Goal: Information Seeking & Learning: Find contact information

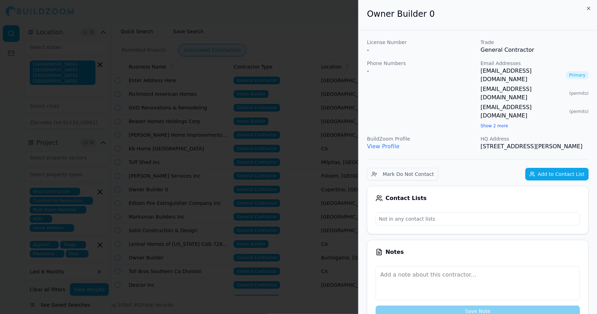
scroll to position [0, 132]
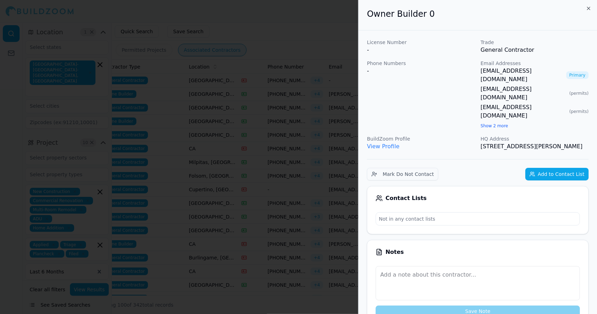
click at [375, 143] on link "View Profile" at bounding box center [383, 146] width 33 height 7
drag, startPoint x: 584, startPoint y: 120, endPoint x: 369, endPoint y: 16, distance: 238.6
copy div "Owner Builder 0 License Number - Trade General Contractor Phone Numbers - Email…"
click at [529, 17] on h2 "Owner Builder 0" at bounding box center [478, 13] width 222 height 11
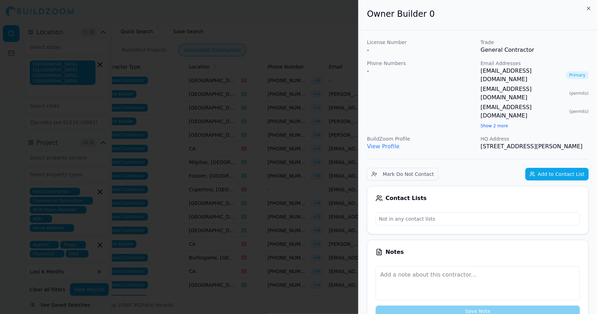
click at [316, 36] on div at bounding box center [298, 157] width 597 height 314
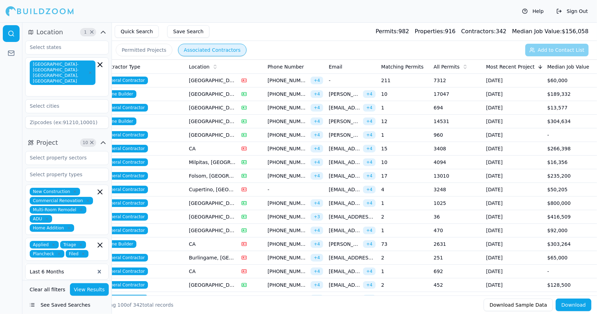
click at [334, 188] on span "[EMAIL_ADDRESS][DOMAIN_NAME]" at bounding box center [344, 189] width 31 height 7
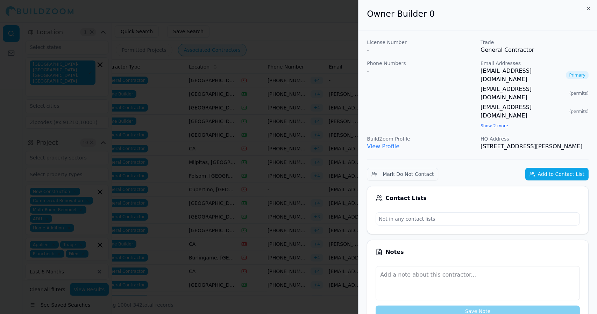
click at [324, 170] on div at bounding box center [298, 157] width 597 height 314
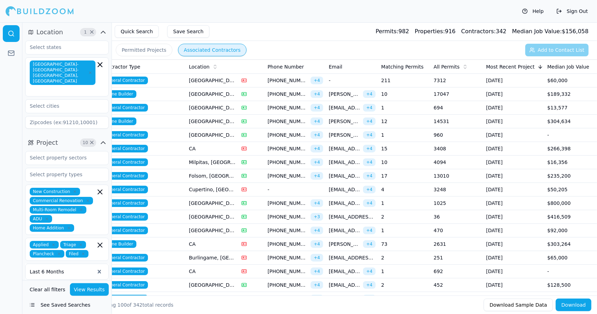
click at [342, 177] on span "[EMAIL_ADDRESS][DOMAIN_NAME]" at bounding box center [344, 175] width 31 height 7
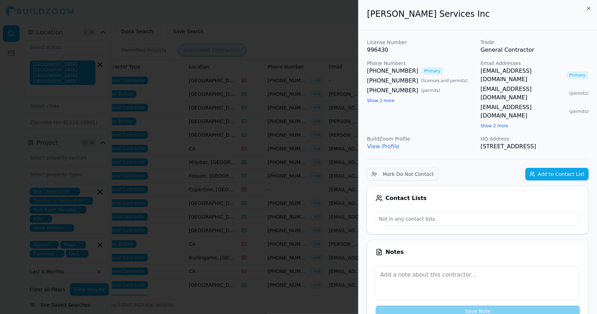
click at [339, 41] on div at bounding box center [298, 157] width 597 height 314
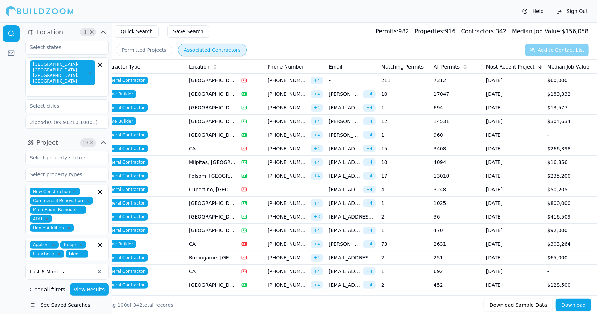
click at [347, 162] on span "[EMAIL_ADDRESS][DOMAIN_NAME]" at bounding box center [344, 162] width 31 height 7
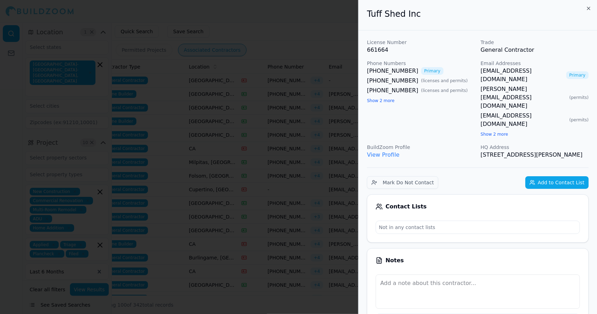
drag, startPoint x: 581, startPoint y: 121, endPoint x: 367, endPoint y: 20, distance: 237.0
copy div "Tuff Shed Inc License Number 661664 Trade General Contractor Phone Numbers [PHO…"
click at [313, 20] on div at bounding box center [298, 157] width 597 height 314
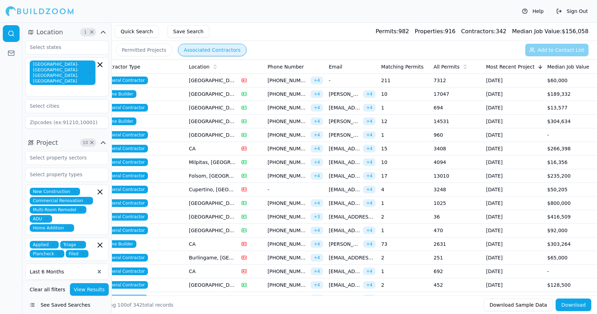
click at [345, 173] on span "[EMAIL_ADDRESS][DOMAIN_NAME]" at bounding box center [344, 175] width 31 height 7
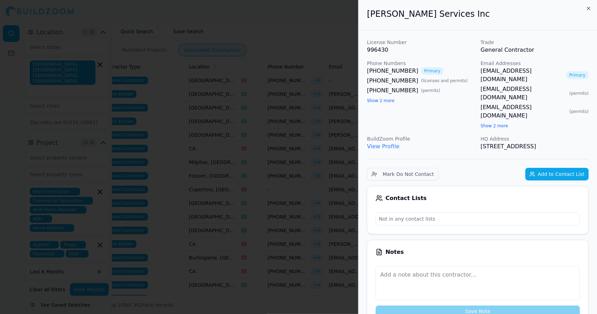
click at [345, 173] on div at bounding box center [298, 157] width 597 height 314
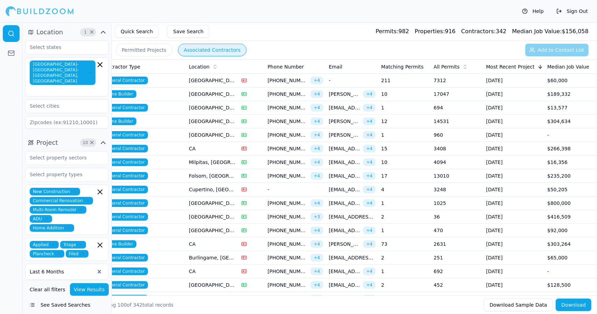
click at [347, 188] on span "[EMAIL_ADDRESS][DOMAIN_NAME]" at bounding box center [344, 189] width 31 height 7
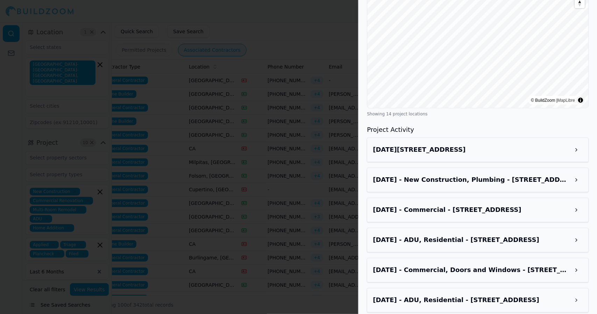
scroll to position [781, 0]
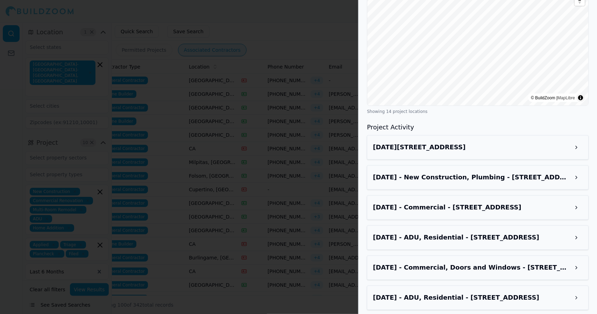
click at [576, 141] on button at bounding box center [576, 147] width 13 height 13
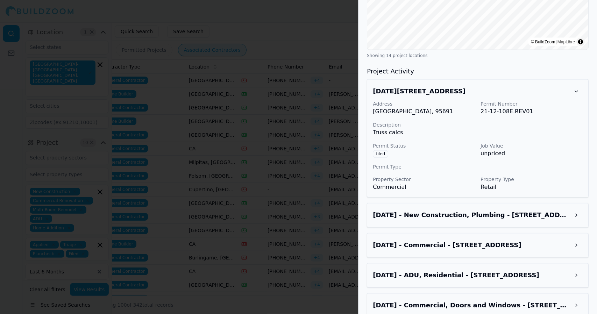
scroll to position [838, 0]
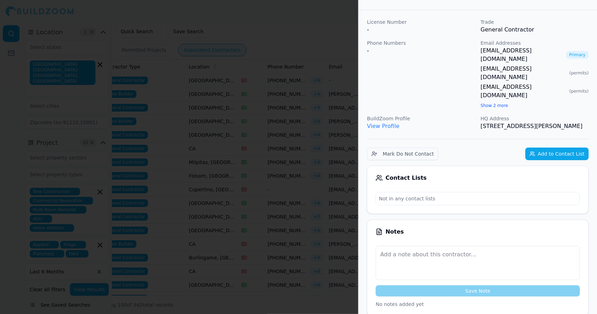
scroll to position [0, 0]
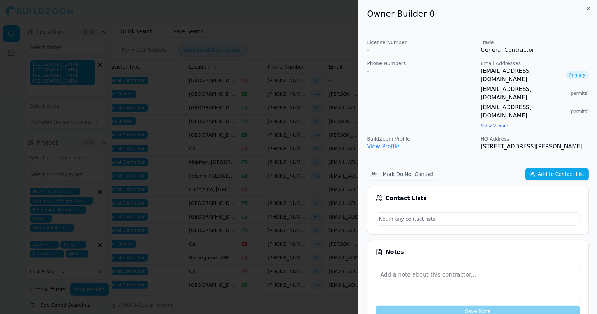
click at [383, 143] on link "View Profile" at bounding box center [383, 146] width 33 height 7
click at [319, 84] on div at bounding box center [298, 157] width 597 height 314
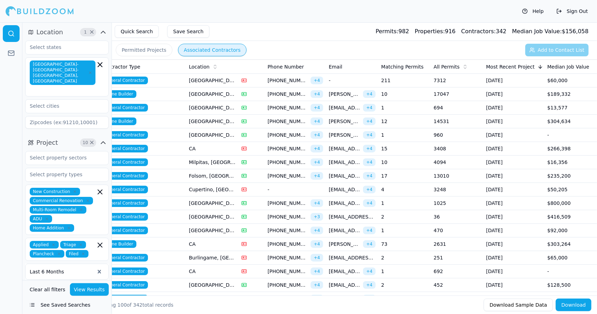
click at [337, 189] on span "[EMAIL_ADDRESS][DOMAIN_NAME]" at bounding box center [344, 189] width 31 height 7
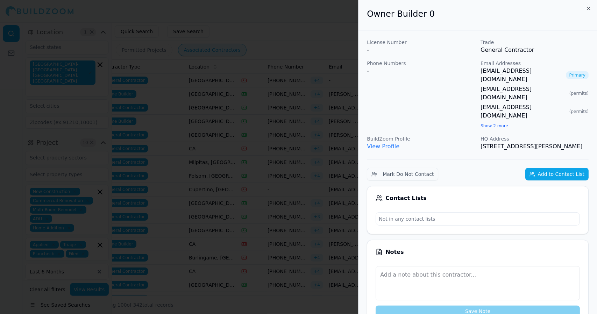
click at [337, 189] on div at bounding box center [298, 157] width 597 height 314
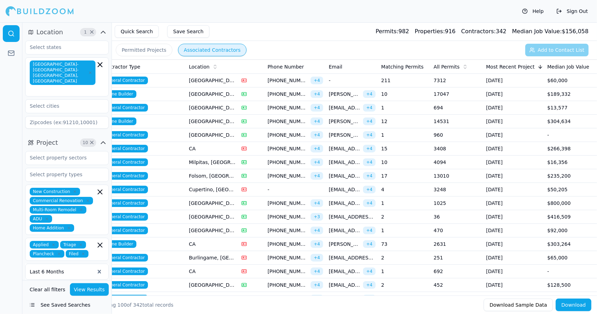
click at [334, 203] on span "[EMAIL_ADDRESS][DOMAIN_NAME]" at bounding box center [344, 203] width 31 height 7
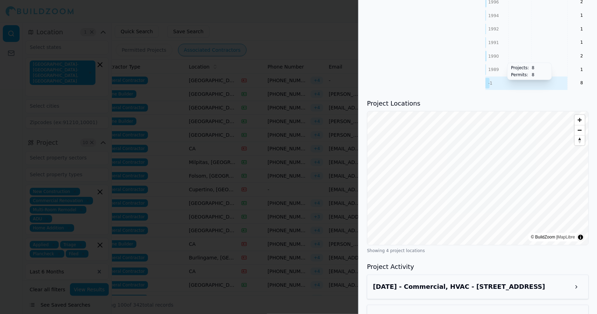
scroll to position [812, 0]
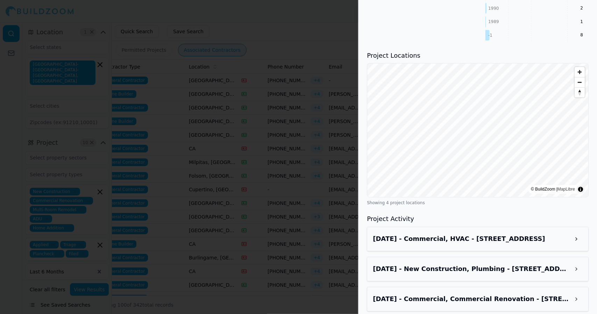
click at [578, 233] on button at bounding box center [576, 239] width 13 height 13
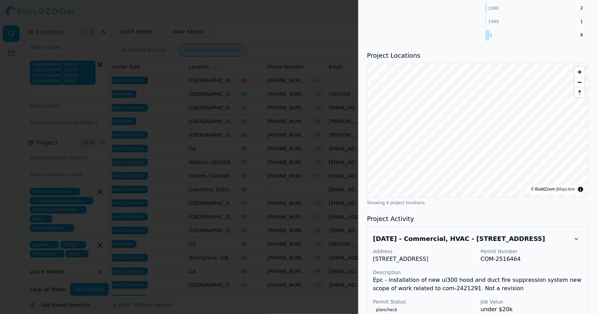
click at [579, 233] on button at bounding box center [576, 239] width 13 height 13
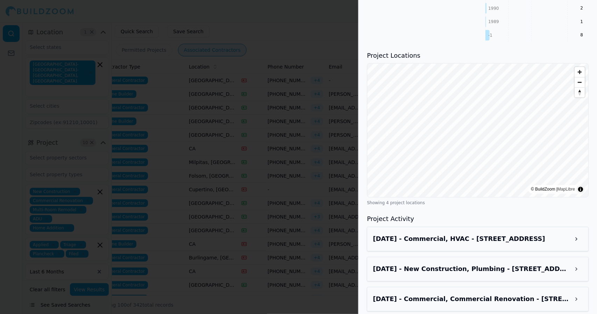
click at [580, 263] on button at bounding box center [576, 269] width 13 height 13
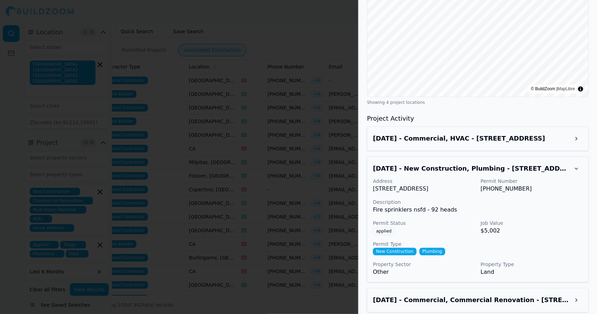
scroll to position [922, 0]
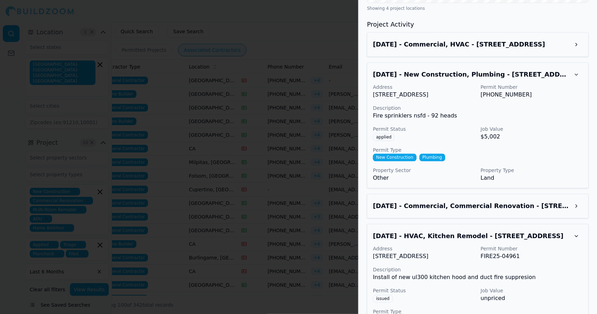
scroll to position [1008, 0]
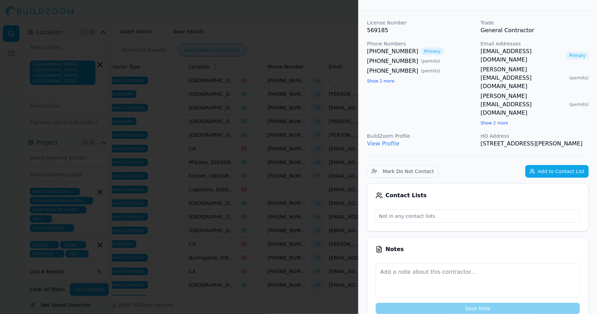
scroll to position [0, 0]
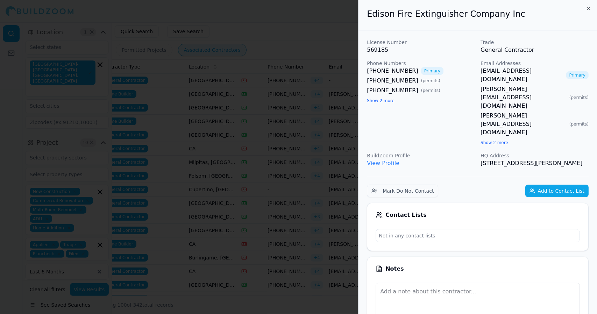
click at [325, 51] on div at bounding box center [298, 157] width 597 height 314
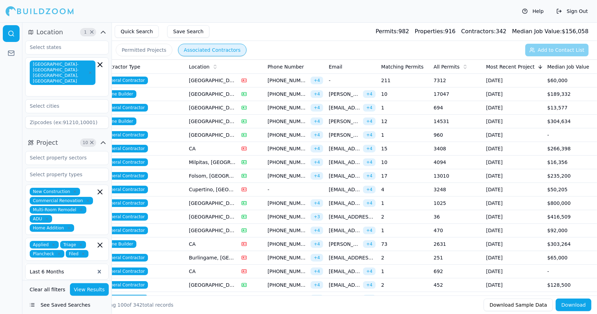
click at [361, 215] on span "[EMAIL_ADDRESS][DOMAIN_NAME]" at bounding box center [352, 216] width 47 height 7
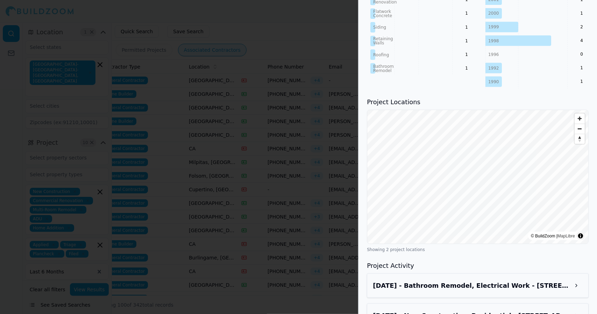
scroll to position [584, 0]
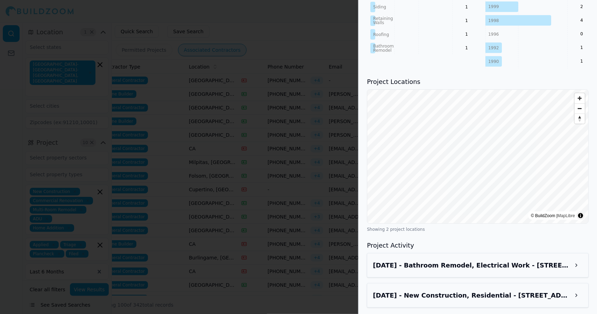
click at [580, 299] on button at bounding box center [576, 295] width 13 height 13
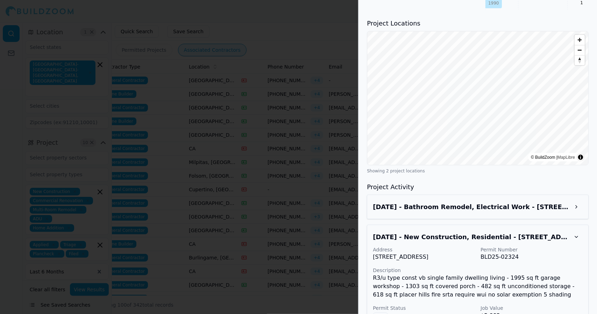
scroll to position [645, 0]
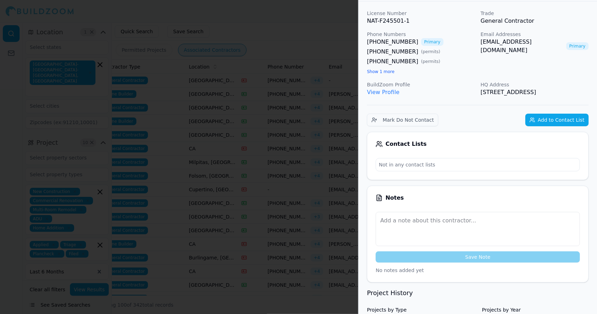
scroll to position [0, 0]
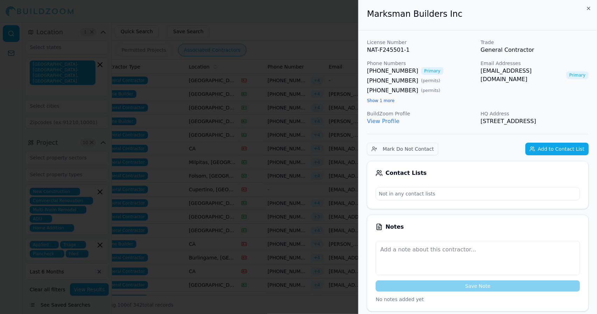
click at [287, 192] on div at bounding box center [298, 157] width 597 height 314
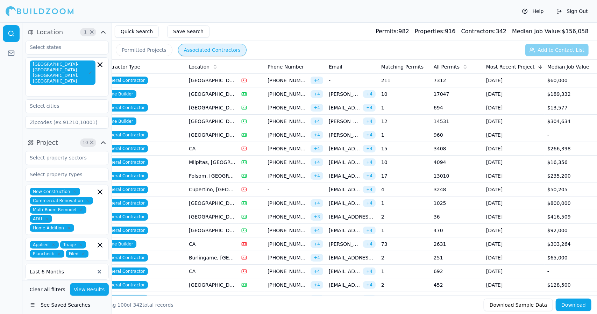
click at [346, 188] on span "[EMAIL_ADDRESS][DOMAIN_NAME]" at bounding box center [344, 189] width 31 height 7
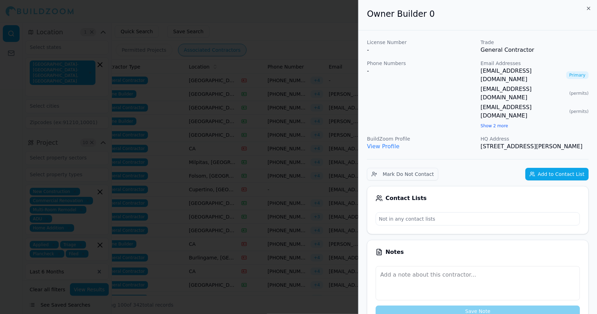
click at [346, 188] on div at bounding box center [298, 157] width 597 height 314
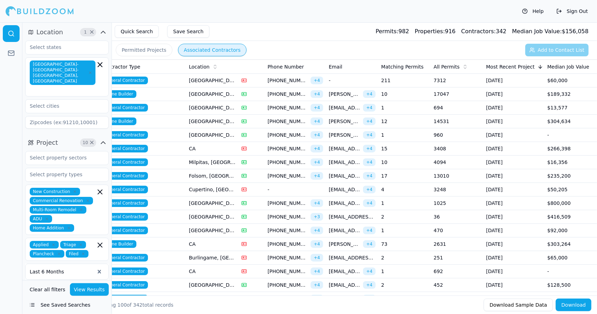
click at [349, 203] on span "[EMAIL_ADDRESS][DOMAIN_NAME]" at bounding box center [344, 203] width 31 height 7
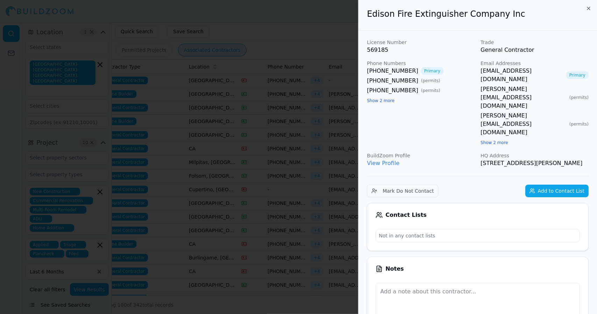
click at [334, 202] on div at bounding box center [298, 157] width 597 height 314
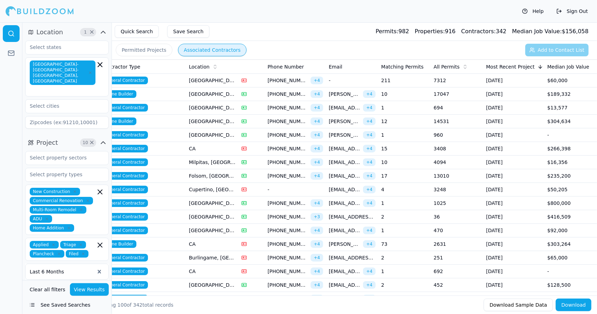
click at [334, 202] on span "[EMAIL_ADDRESS][DOMAIN_NAME]" at bounding box center [344, 203] width 31 height 7
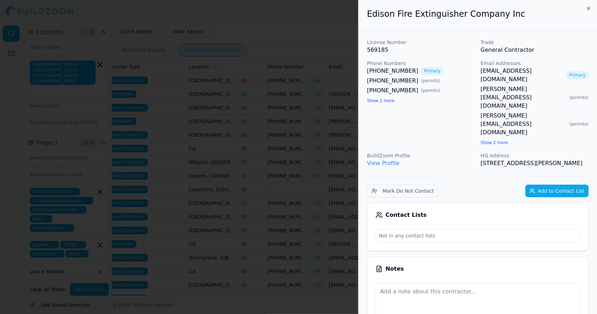
click at [334, 202] on div at bounding box center [298, 157] width 597 height 314
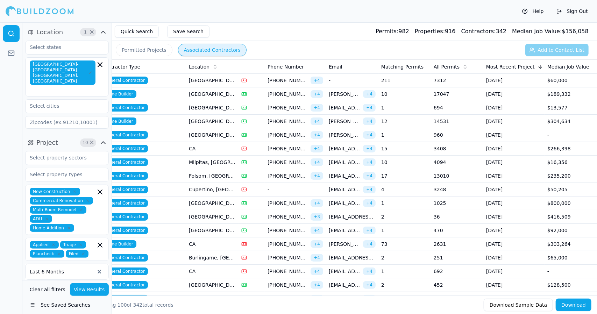
click at [347, 216] on span "[EMAIL_ADDRESS][DOMAIN_NAME]" at bounding box center [352, 216] width 47 height 7
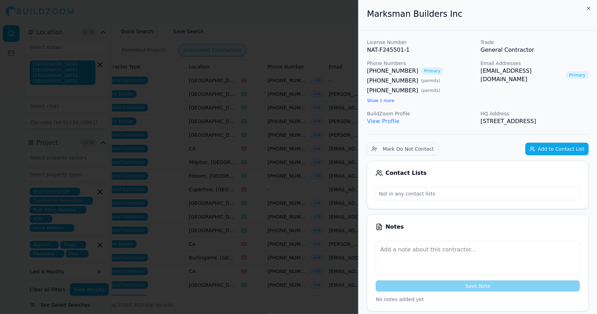
click at [347, 216] on div at bounding box center [298, 157] width 597 height 314
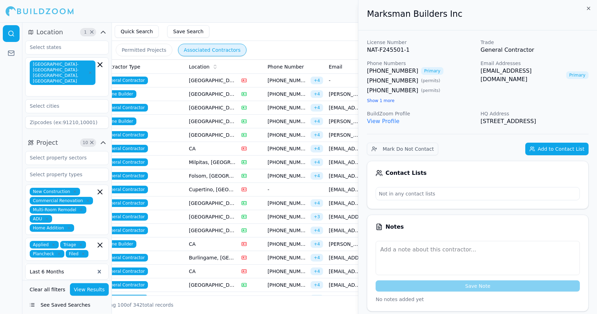
click at [347, 216] on span "[EMAIL_ADDRESS][DOMAIN_NAME]" at bounding box center [352, 216] width 47 height 7
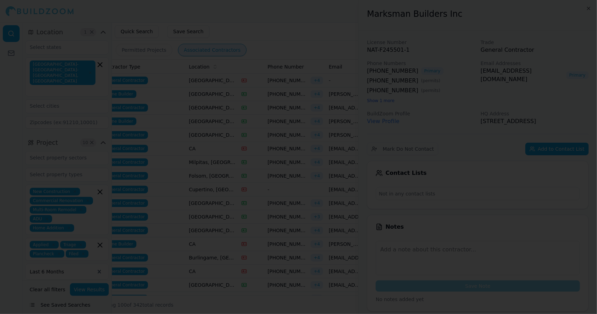
click at [347, 216] on div at bounding box center [298, 157] width 597 height 314
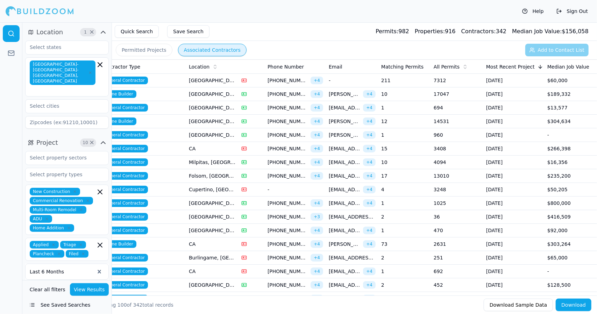
click at [339, 229] on span "[EMAIL_ADDRESS][DOMAIN_NAME]" at bounding box center [344, 230] width 31 height 7
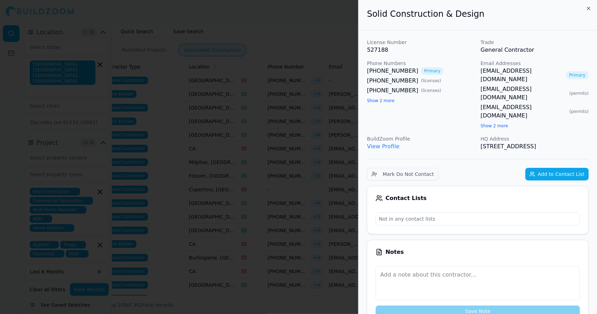
click at [322, 227] on div at bounding box center [298, 157] width 597 height 314
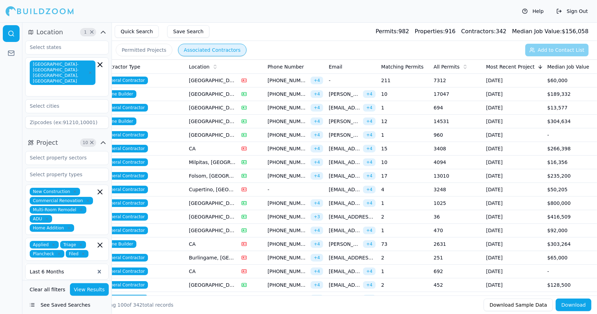
click at [322, 227] on span "+ 4" at bounding box center [317, 231] width 13 height 8
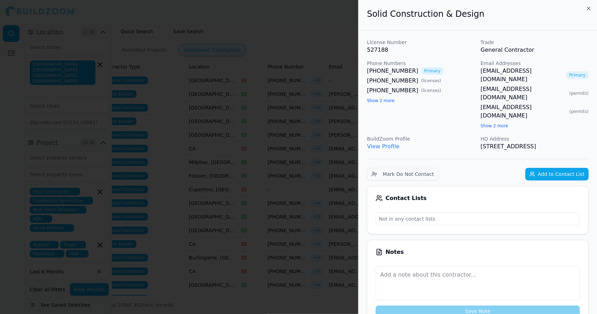
click at [409, 212] on div "Not in any contact lists" at bounding box center [478, 218] width 204 height 13
click at [322, 121] on div at bounding box center [298, 157] width 597 height 314
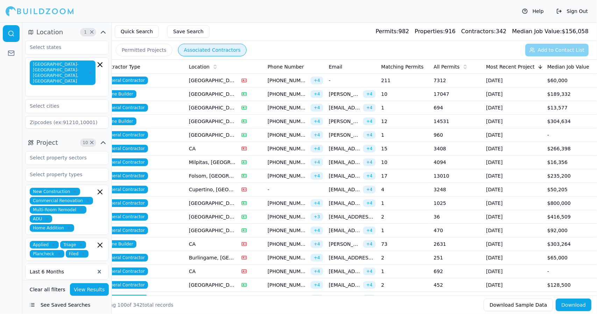
click at [322, 121] on span "+ 4" at bounding box center [317, 122] width 13 height 8
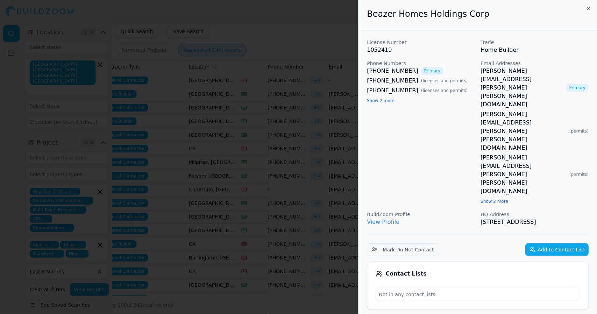
click at [341, 82] on div at bounding box center [298, 157] width 597 height 314
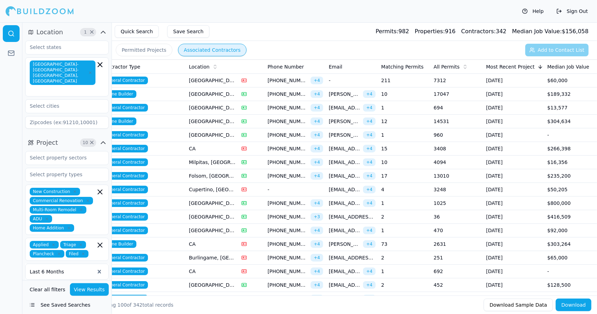
click at [341, 82] on td "-" at bounding box center [352, 81] width 52 height 14
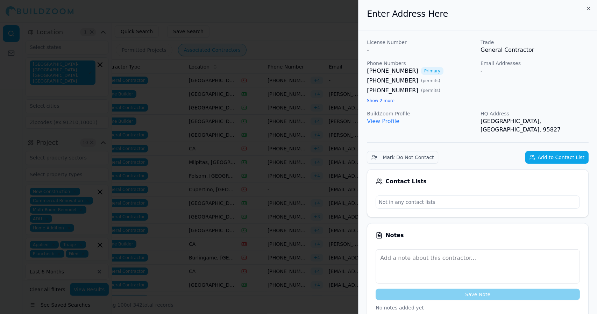
click at [341, 82] on div at bounding box center [298, 157] width 597 height 314
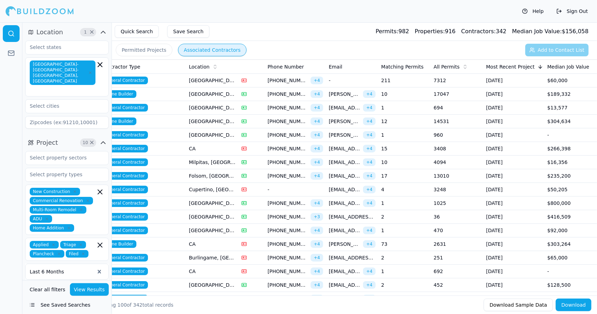
click at [365, 211] on td "[EMAIL_ADDRESS][DOMAIN_NAME]" at bounding box center [352, 217] width 52 height 14
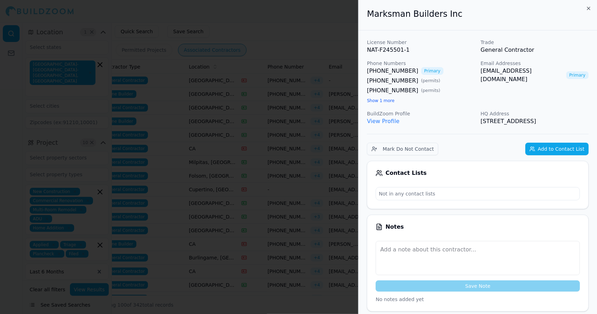
click at [340, 211] on div at bounding box center [298, 157] width 597 height 314
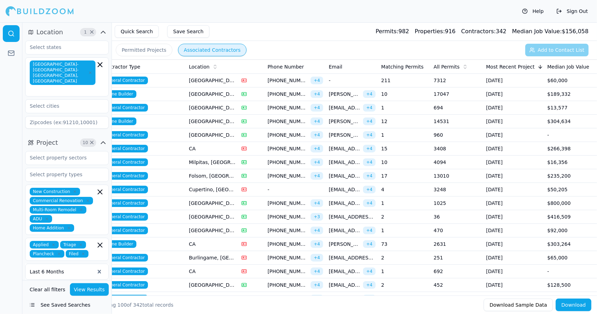
click at [349, 231] on span "[EMAIL_ADDRESS][DOMAIN_NAME]" at bounding box center [344, 230] width 31 height 7
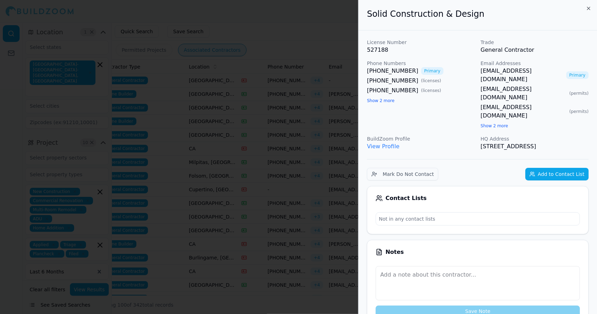
click at [349, 231] on div at bounding box center [298, 157] width 597 height 314
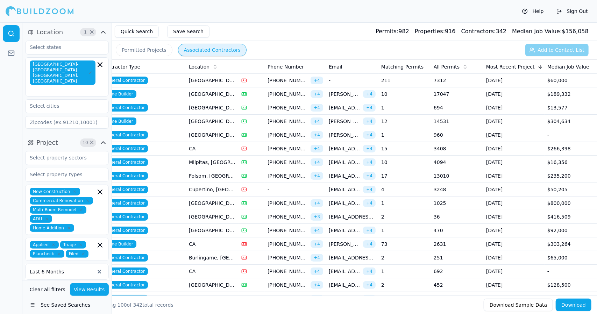
click at [341, 230] on span "[EMAIL_ADDRESS][DOMAIN_NAME]" at bounding box center [344, 230] width 31 height 7
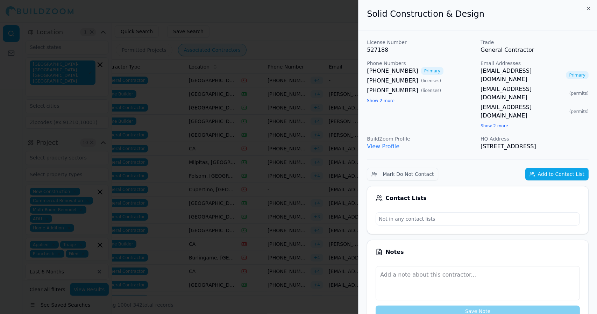
click at [341, 230] on div at bounding box center [298, 157] width 597 height 314
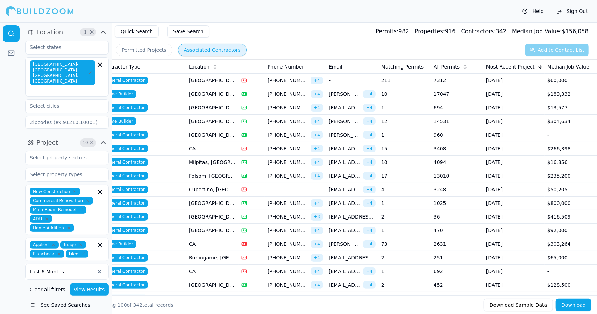
click at [341, 230] on span "[EMAIL_ADDRESS][DOMAIN_NAME]" at bounding box center [344, 230] width 31 height 7
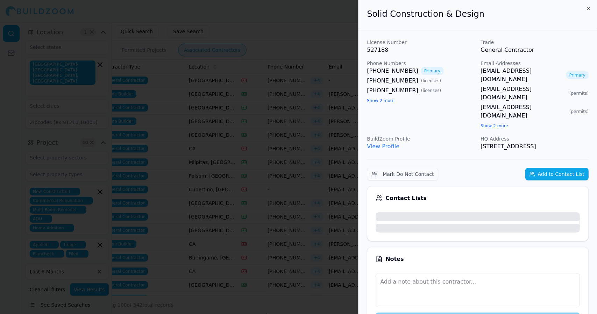
click at [341, 230] on div at bounding box center [298, 157] width 597 height 314
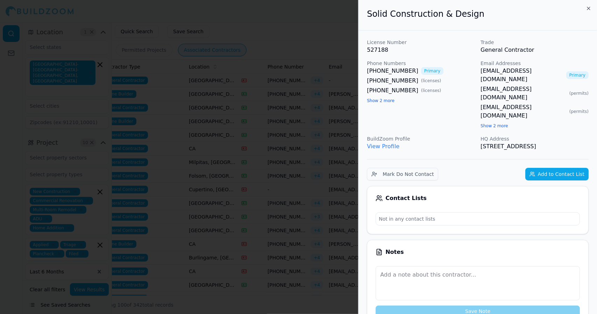
click at [341, 230] on div at bounding box center [298, 157] width 597 height 314
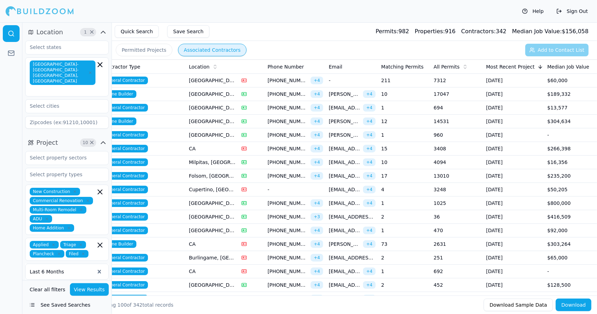
click at [341, 230] on span "[EMAIL_ADDRESS][DOMAIN_NAME]" at bounding box center [344, 230] width 31 height 7
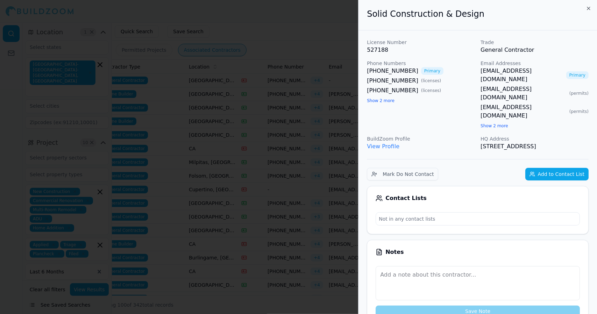
click at [341, 230] on div at bounding box center [298, 157] width 597 height 314
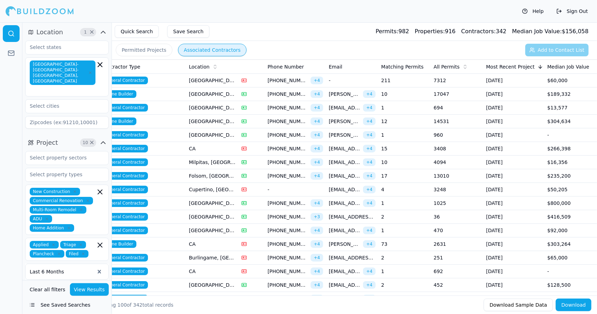
click at [341, 230] on span "[EMAIL_ADDRESS][DOMAIN_NAME]" at bounding box center [344, 230] width 31 height 7
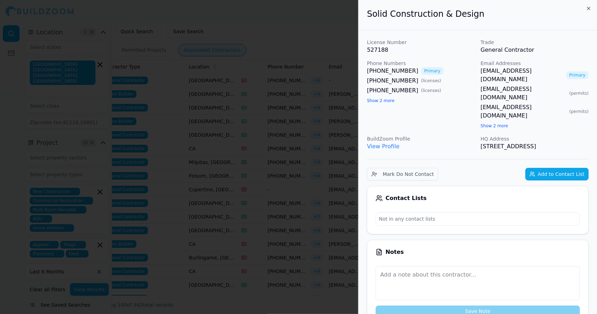
click at [341, 230] on div at bounding box center [298, 157] width 597 height 314
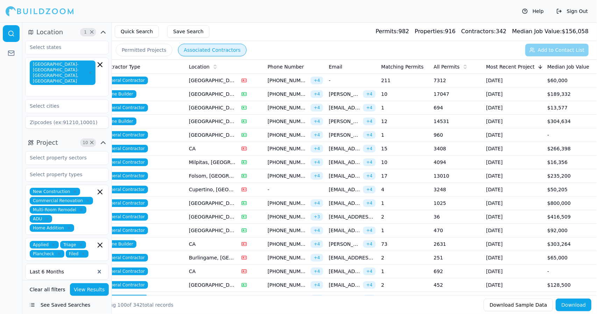
click at [341, 230] on span "[EMAIL_ADDRESS][DOMAIN_NAME]" at bounding box center [344, 230] width 31 height 7
click at [345, 244] on span "[PERSON_NAME][EMAIL_ADDRESS][PERSON_NAME][DOMAIN_NAME]" at bounding box center [344, 244] width 31 height 7
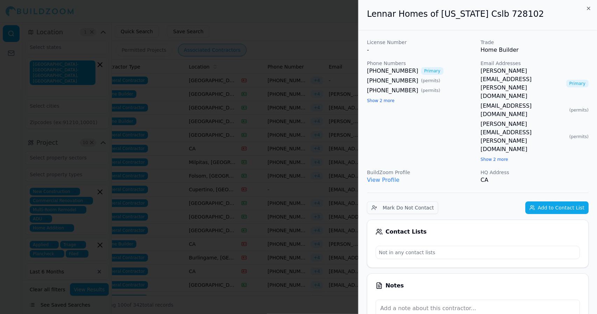
click at [317, 239] on div at bounding box center [298, 157] width 597 height 314
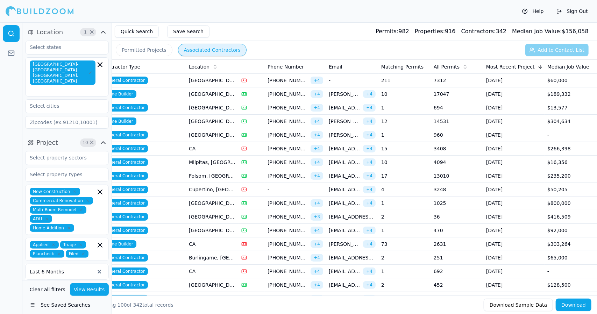
click at [349, 254] on span "[EMAIL_ADDRESS][DOMAIN_NAME]" at bounding box center [352, 257] width 47 height 7
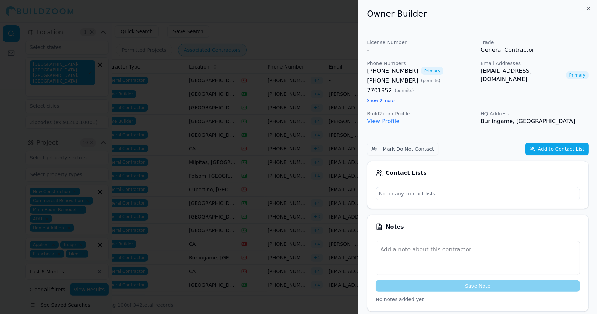
click at [349, 253] on div at bounding box center [298, 157] width 597 height 314
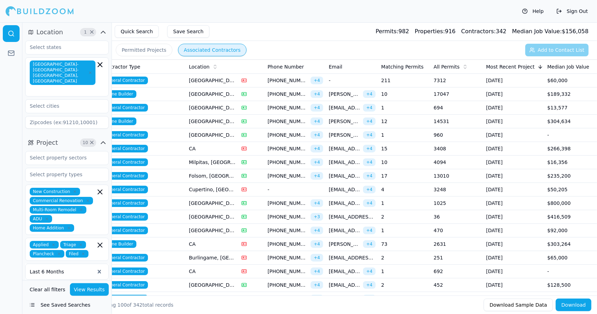
click at [349, 254] on span "[EMAIL_ADDRESS][DOMAIN_NAME]" at bounding box center [352, 257] width 47 height 7
drag, startPoint x: 335, startPoint y: 112, endPoint x: 339, endPoint y: 119, distance: 8.1
click at [305, 121] on span "[PHONE_NUMBER]" at bounding box center [288, 121] width 40 height 7
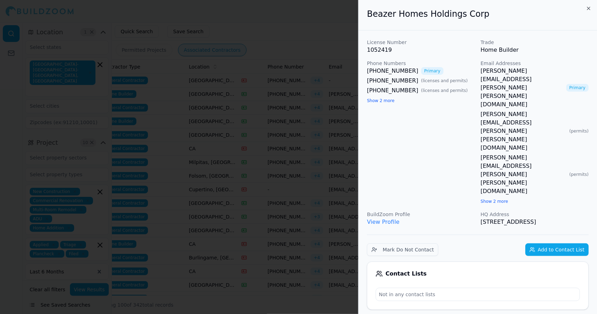
click at [305, 121] on div at bounding box center [298, 157] width 597 height 314
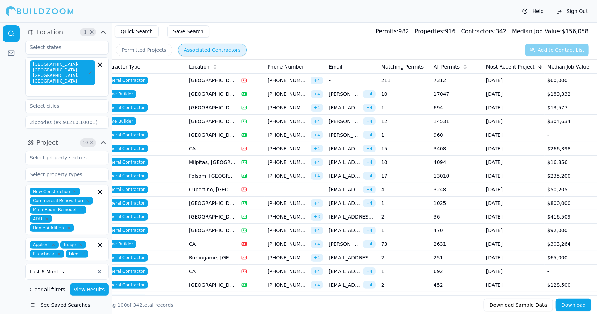
click at [332, 119] on span "[PERSON_NAME][EMAIL_ADDRESS][PERSON_NAME][PERSON_NAME][DOMAIN_NAME]" at bounding box center [344, 121] width 31 height 7
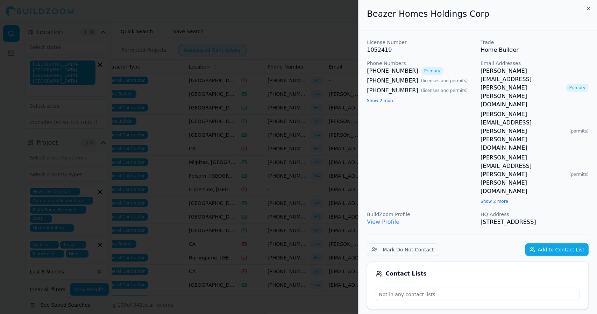
click at [332, 119] on div at bounding box center [298, 157] width 597 height 314
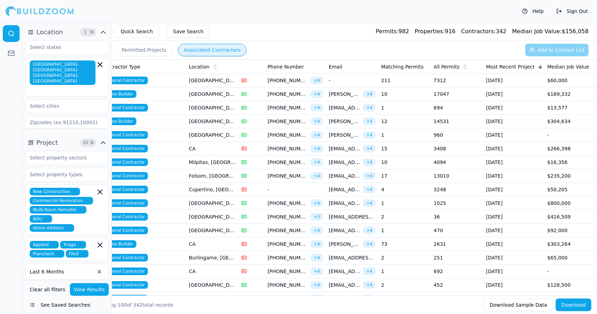
click at [338, 132] on span "[PERSON_NAME][EMAIL_ADDRESS][DOMAIN_NAME]" at bounding box center [344, 135] width 31 height 7
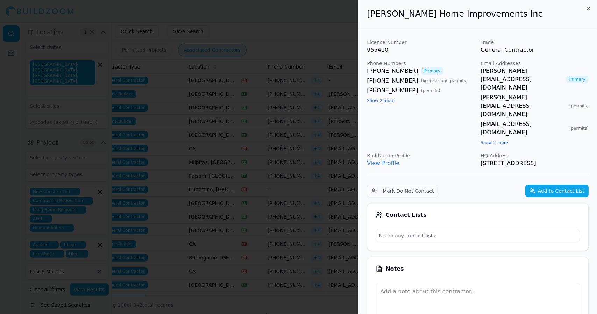
click at [338, 132] on div at bounding box center [298, 157] width 597 height 314
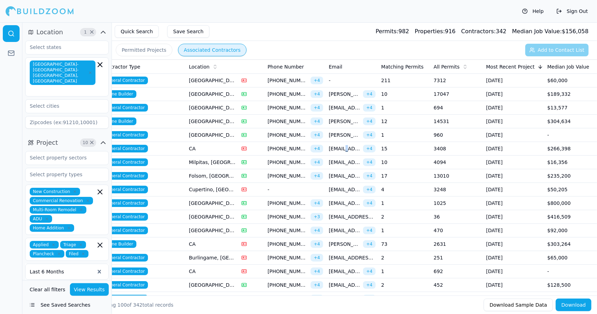
drag, startPoint x: 346, startPoint y: 150, endPoint x: 345, endPoint y: 147, distance: 3.6
click at [345, 147] on span "[EMAIL_ADDRESS][DOMAIN_NAME]" at bounding box center [344, 148] width 31 height 7
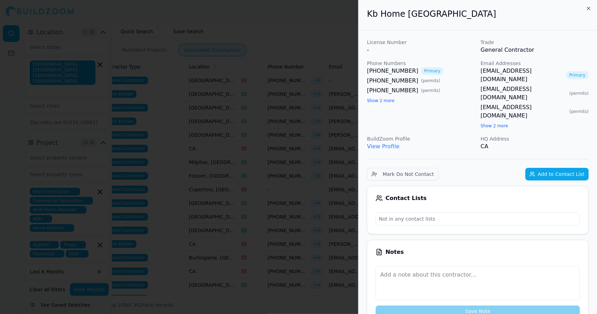
click at [327, 130] on div at bounding box center [298, 157] width 597 height 314
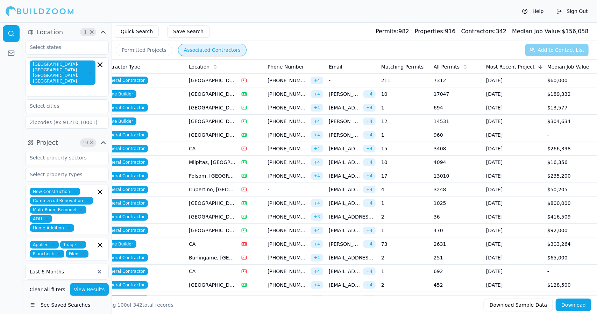
click at [347, 145] on span "[EMAIL_ADDRESS][DOMAIN_NAME]" at bounding box center [344, 148] width 31 height 7
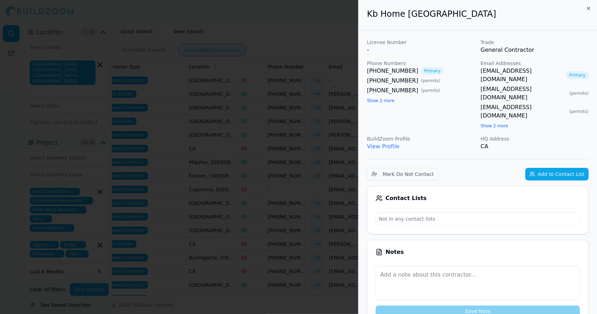
click at [341, 142] on div at bounding box center [298, 157] width 597 height 314
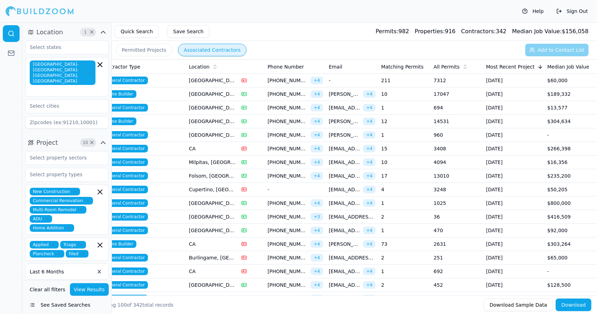
click at [341, 142] on td "[EMAIL_ADDRESS][DOMAIN_NAME] + 4" at bounding box center [352, 149] width 52 height 14
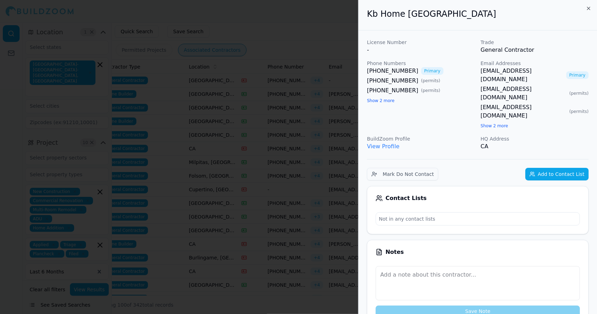
click at [341, 142] on div at bounding box center [298, 157] width 597 height 314
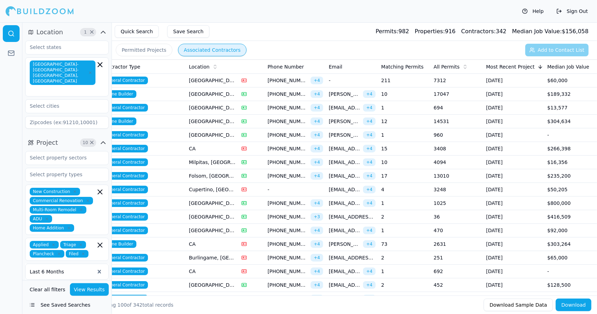
click at [344, 158] on div "[EMAIL_ADDRESS][DOMAIN_NAME] + 4" at bounding box center [352, 162] width 47 height 8
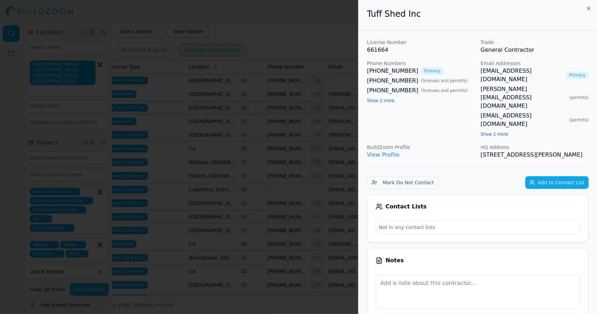
click at [344, 158] on div at bounding box center [298, 157] width 597 height 314
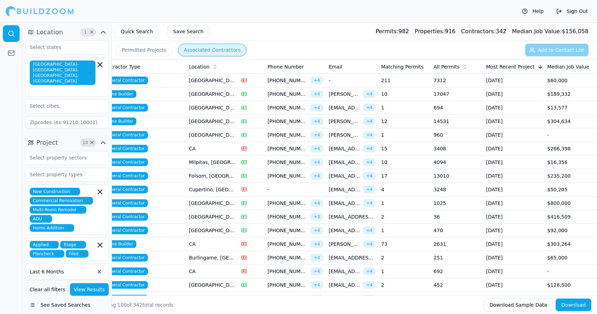
click at [349, 173] on span "[EMAIL_ADDRESS][DOMAIN_NAME]" at bounding box center [344, 175] width 31 height 7
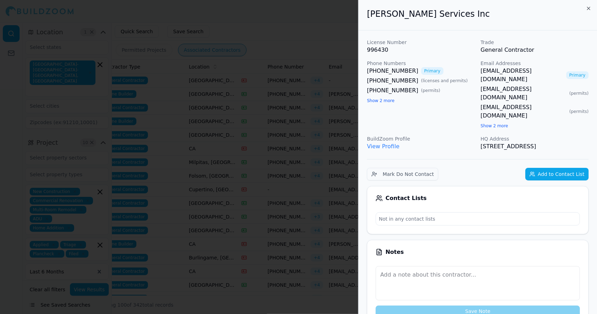
click at [349, 173] on div at bounding box center [298, 157] width 597 height 314
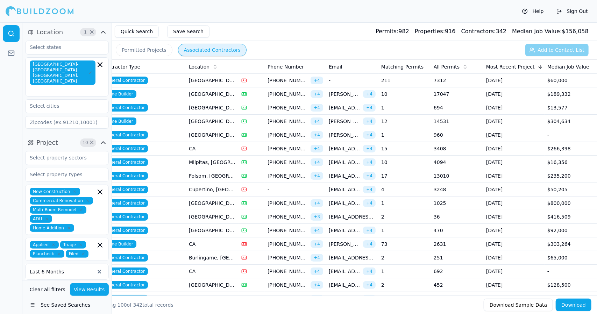
click at [350, 188] on span "[EMAIL_ADDRESS][DOMAIN_NAME]" at bounding box center [344, 189] width 31 height 7
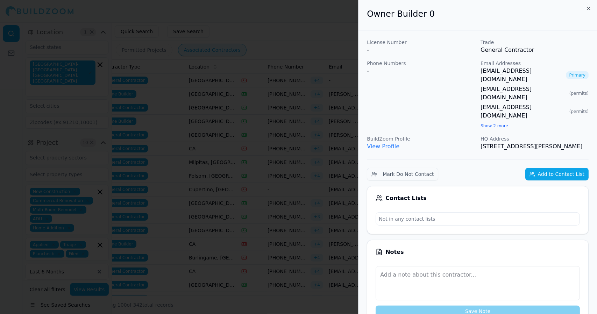
drag, startPoint x: 342, startPoint y: 186, endPoint x: 325, endPoint y: 188, distance: 17.3
click at [325, 188] on div at bounding box center [298, 157] width 597 height 314
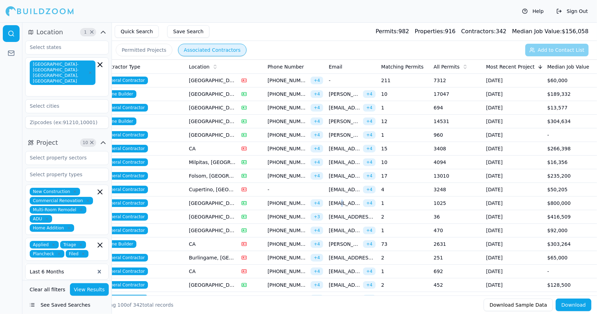
click at [340, 200] on span "[EMAIL_ADDRESS][DOMAIN_NAME]" at bounding box center [344, 203] width 31 height 7
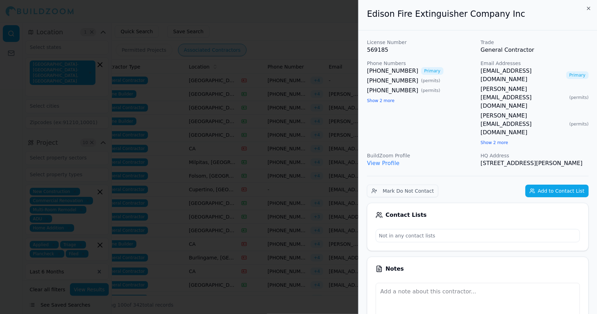
click at [489, 140] on button "Show 2 more" at bounding box center [495, 143] width 28 height 6
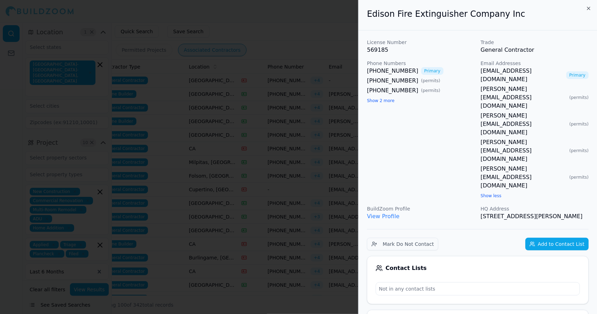
click at [455, 110] on div "Phone Numbers [PHONE_NUMBER] Primary [PHONE_NUMBER] ( permits ) [PHONE_NUMBER] …" at bounding box center [421, 130] width 108 height 140
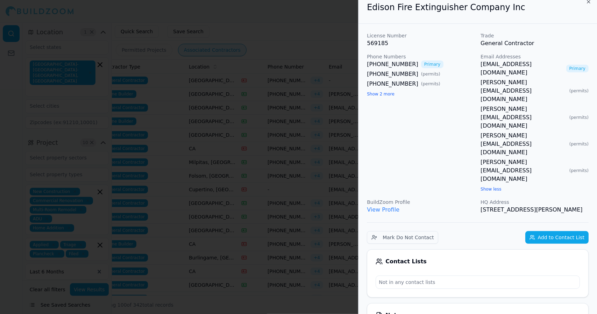
scroll to position [6, 0]
click at [348, 63] on div at bounding box center [298, 157] width 597 height 314
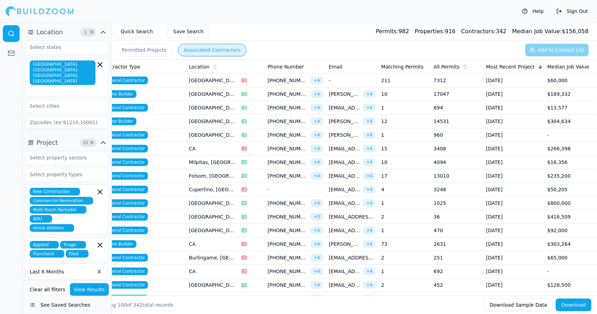
drag, startPoint x: 363, startPoint y: 211, endPoint x: 361, endPoint y: 214, distance: 4.0
click at [361, 214] on span "[EMAIL_ADDRESS][DOMAIN_NAME]" at bounding box center [352, 216] width 47 height 7
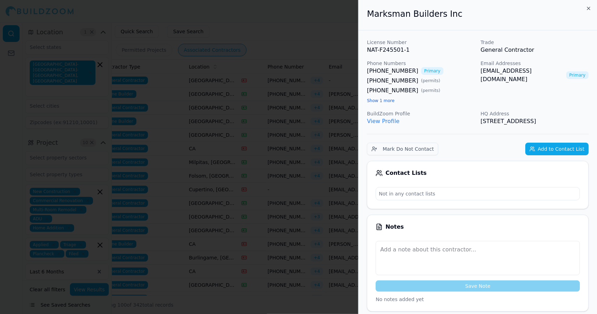
click at [342, 213] on div at bounding box center [298, 157] width 597 height 314
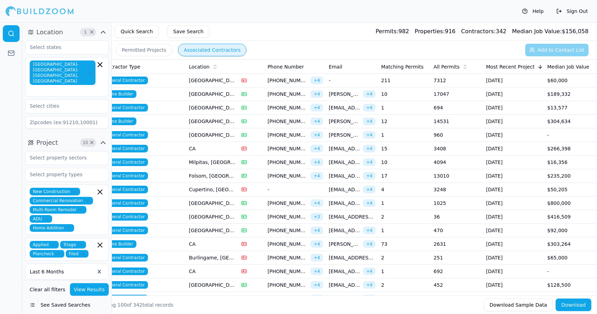
click at [220, 218] on td "[GEOGRAPHIC_DATA], [GEOGRAPHIC_DATA]" at bounding box center [212, 217] width 52 height 14
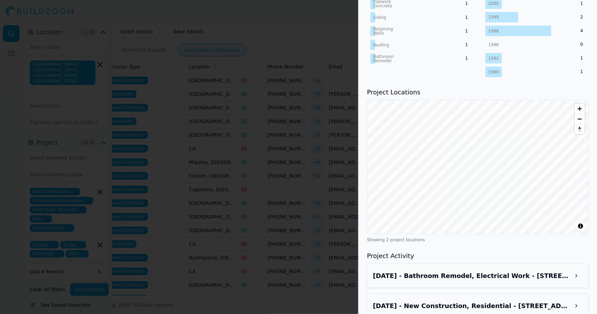
scroll to position [584, 0]
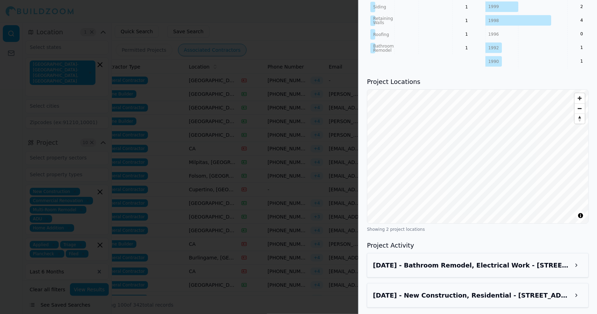
click at [574, 268] on button at bounding box center [576, 265] width 13 height 13
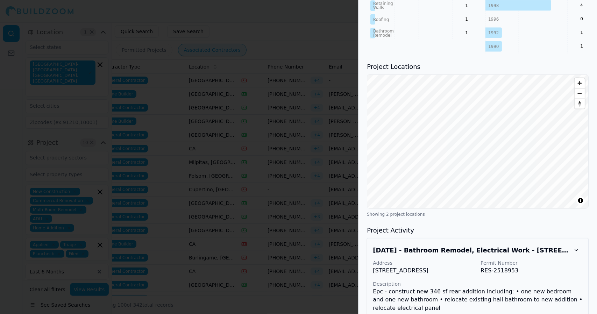
scroll to position [599, 0]
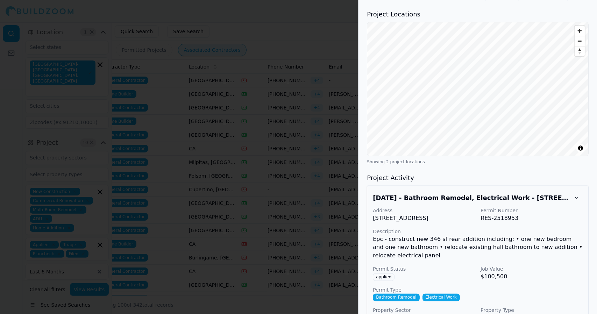
scroll to position [654, 0]
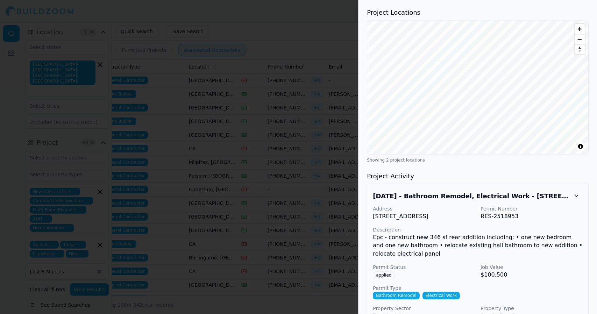
click at [224, 230] on div at bounding box center [298, 157] width 597 height 314
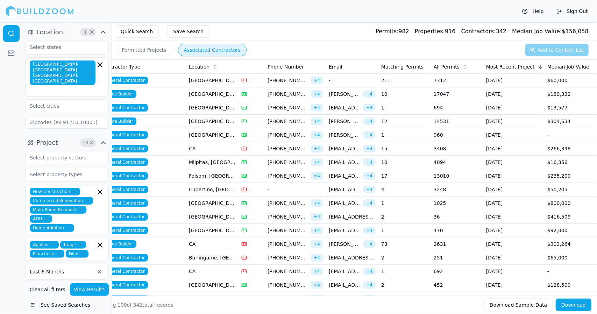
click at [331, 228] on span "[EMAIL_ADDRESS][DOMAIN_NAME]" at bounding box center [344, 230] width 31 height 7
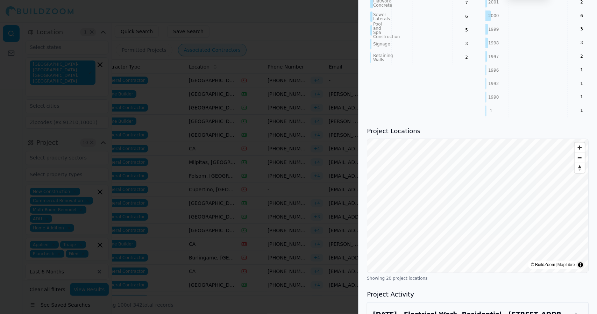
scroll to position [653, 0]
click at [581, 163] on span "Reset bearing to north" at bounding box center [580, 168] width 10 height 10
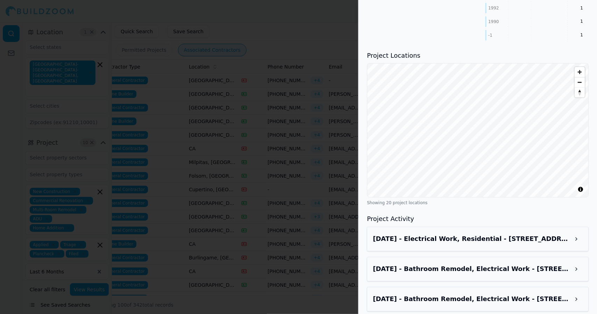
scroll to position [731, 0]
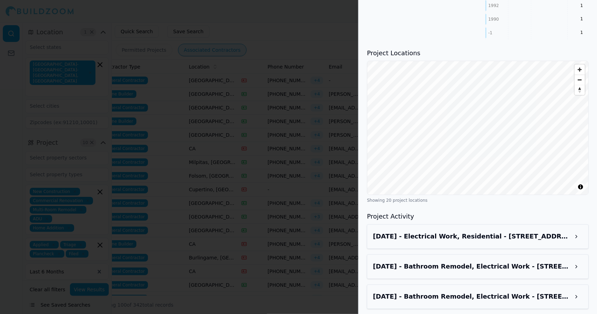
click at [579, 230] on button at bounding box center [576, 236] width 13 height 13
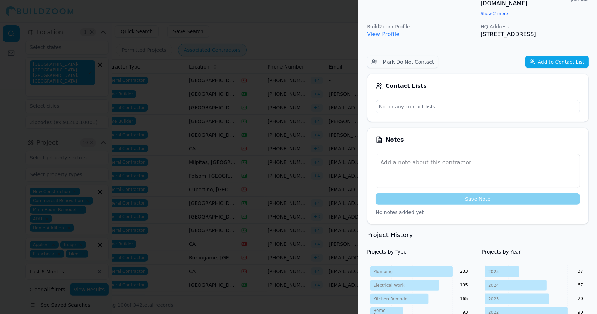
scroll to position [0, 0]
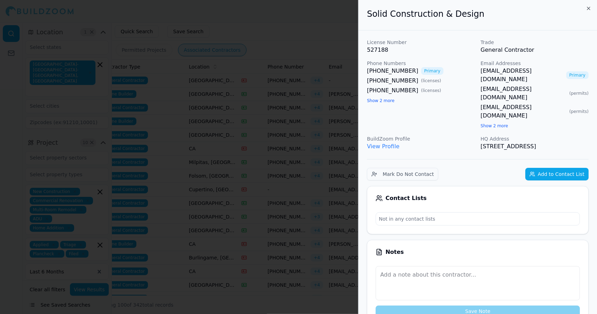
click at [388, 143] on link "View Profile" at bounding box center [383, 146] width 33 height 7
click at [381, 104] on button "Show 2 more" at bounding box center [381, 101] width 28 height 6
click at [492, 123] on button "Show 2 more" at bounding box center [495, 126] width 28 height 6
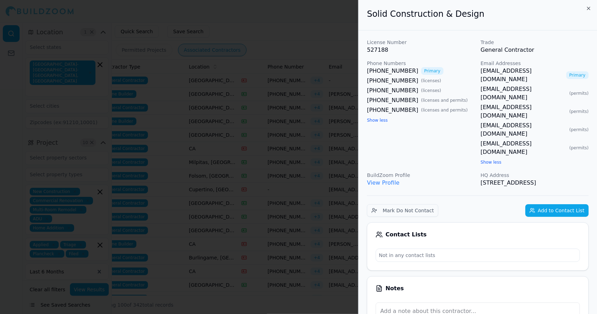
drag, startPoint x: 586, startPoint y: 142, endPoint x: 485, endPoint y: 137, distance: 100.5
drag, startPoint x: 485, startPoint y: 137, endPoint x: 546, endPoint y: 144, distance: 61.5
drag, startPoint x: 546, startPoint y: 144, endPoint x: 584, endPoint y: 138, distance: 38.5
click at [584, 179] on p "[STREET_ADDRESS]" at bounding box center [535, 183] width 108 height 8
drag, startPoint x: 584, startPoint y: 138, endPoint x: 555, endPoint y: 142, distance: 29.9
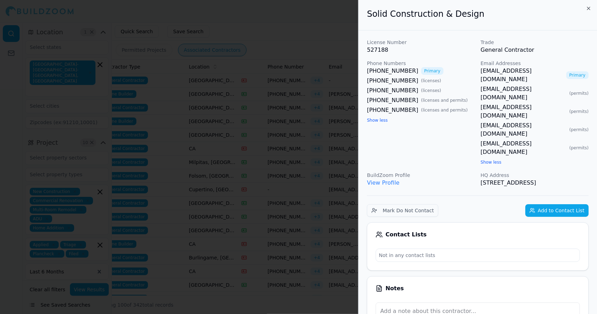
drag, startPoint x: 555, startPoint y: 142, endPoint x: 527, endPoint y: 133, distance: 28.8
click at [527, 172] on p "HQ Address" at bounding box center [535, 175] width 108 height 7
drag, startPoint x: 586, startPoint y: 144, endPoint x: 547, endPoint y: 150, distance: 39.0
drag, startPoint x: 547, startPoint y: 150, endPoint x: 566, endPoint y: 150, distance: 18.9
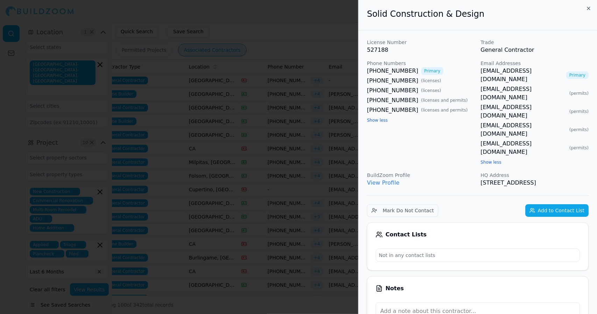
drag, startPoint x: 584, startPoint y: 140, endPoint x: 549, endPoint y: 140, distance: 35.0
drag, startPoint x: 549, startPoint y: 140, endPoint x: 419, endPoint y: 138, distance: 130.1
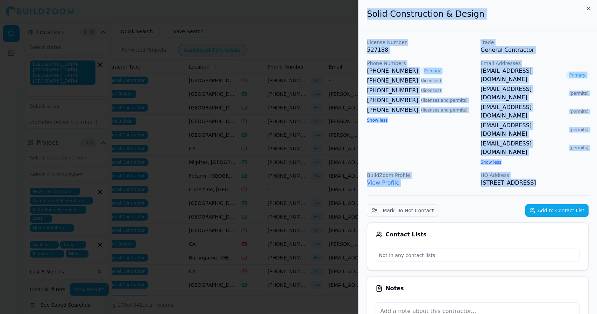
drag, startPoint x: 419, startPoint y: 138, endPoint x: 535, endPoint y: 146, distance: 116.8
copy div "Solid Construction & Design License Number 527188 Trade General Contractor Phon…"
click at [305, 47] on div at bounding box center [298, 157] width 597 height 314
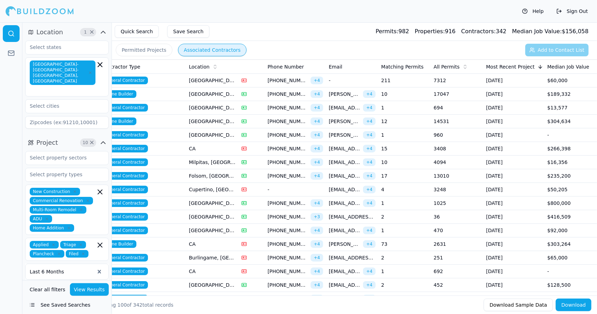
click at [343, 229] on span "[EMAIL_ADDRESS][DOMAIN_NAME]" at bounding box center [344, 230] width 31 height 7
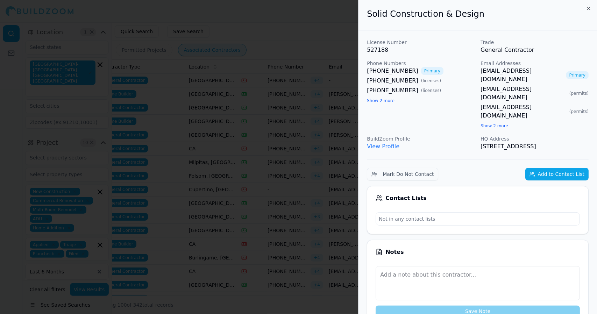
click at [343, 229] on div at bounding box center [298, 157] width 597 height 314
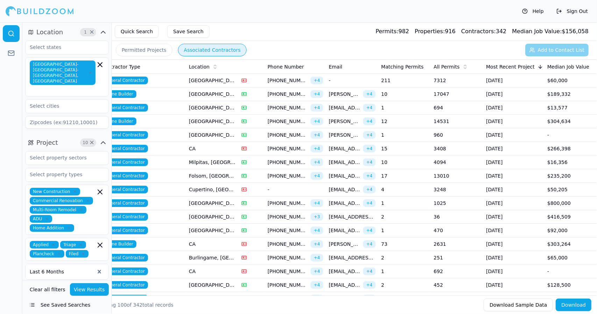
click at [344, 242] on span "[PERSON_NAME][EMAIL_ADDRESS][PERSON_NAME][DOMAIN_NAME]" at bounding box center [344, 244] width 31 height 7
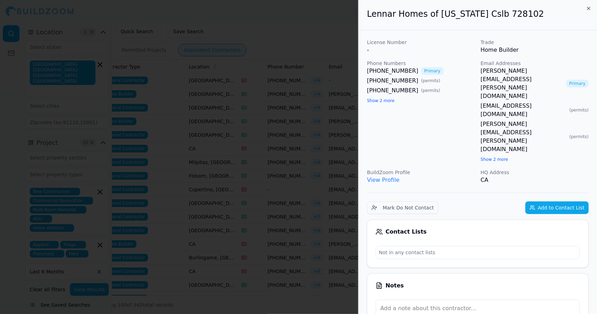
click at [344, 242] on div at bounding box center [298, 157] width 597 height 314
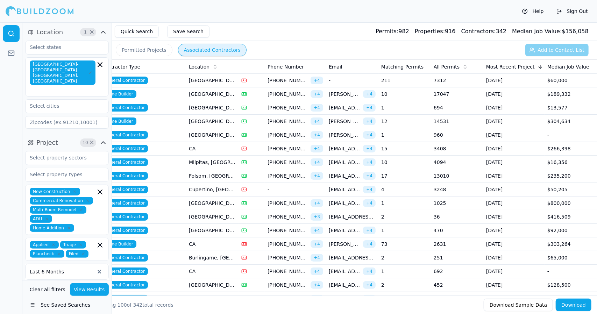
click at [348, 255] on span "[EMAIL_ADDRESS][DOMAIN_NAME]" at bounding box center [352, 257] width 47 height 7
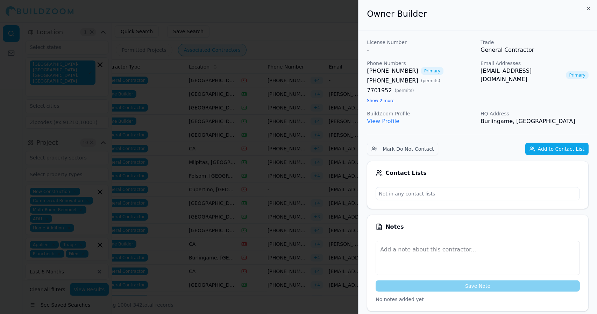
click at [348, 255] on div at bounding box center [298, 157] width 597 height 314
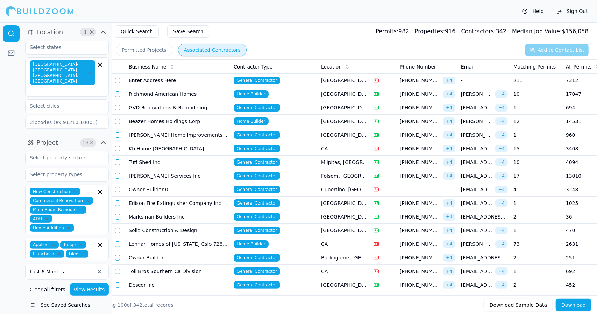
click at [117, 257] on button "button" at bounding box center [118, 258] width 6 height 6
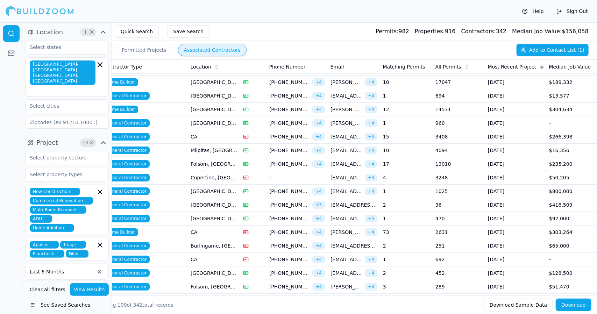
scroll to position [0, 132]
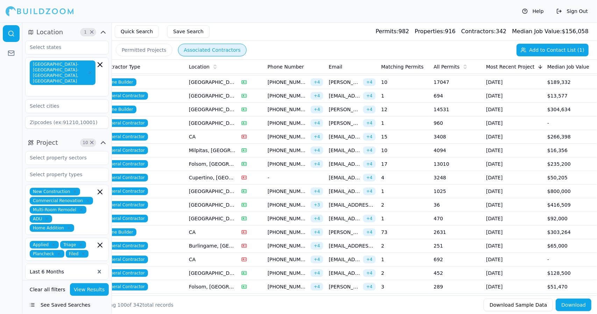
click at [563, 250] on td "$65,000" at bounding box center [571, 246] width 52 height 14
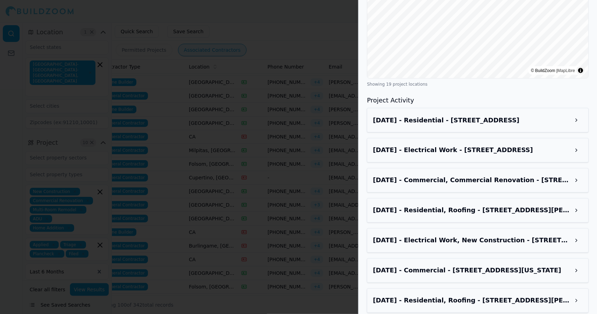
scroll to position [769, 0]
click at [578, 123] on button at bounding box center [576, 120] width 13 height 13
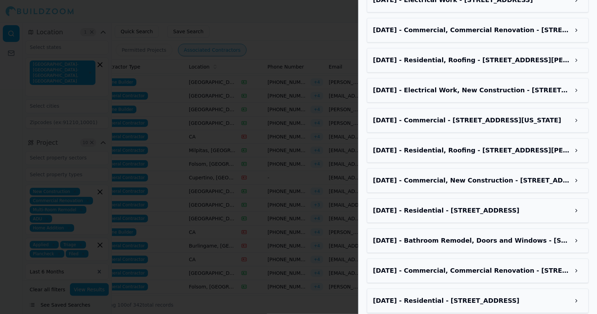
scroll to position [1022, 0]
click at [578, 186] on button at bounding box center [576, 180] width 13 height 13
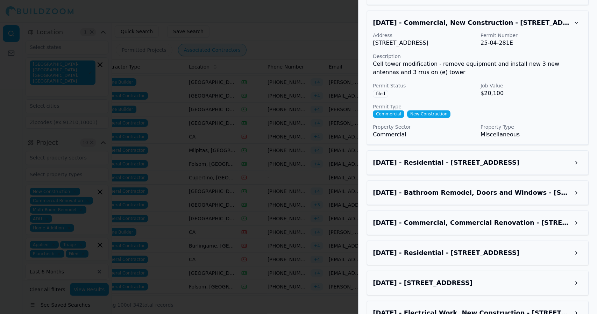
scroll to position [1181, 0]
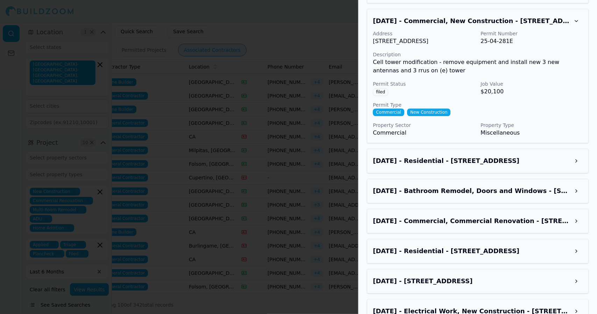
click at [581, 197] on button at bounding box center [576, 191] width 13 height 13
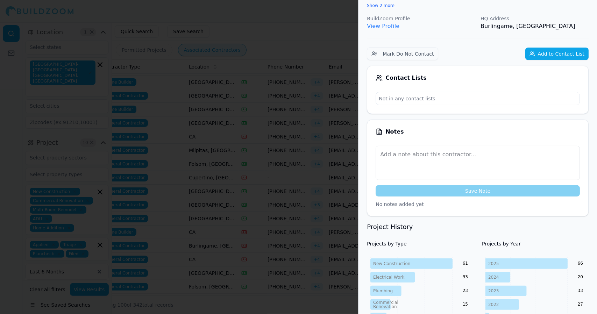
scroll to position [0, 0]
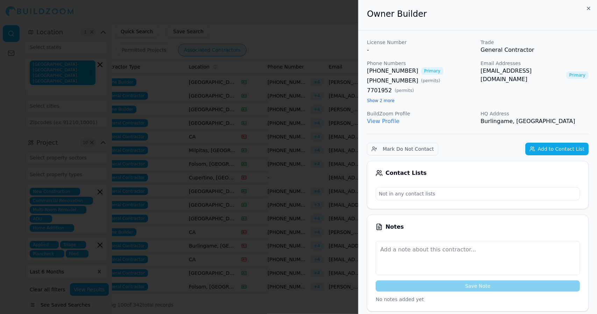
click at [444, 102] on div "[PHONE_NUMBER] Primary [PHONE_NUMBER] ( permits ) 7701952 ( permits ) Show 2 mo…" at bounding box center [421, 86] width 108 height 38
click at [389, 123] on link "View Profile" at bounding box center [383, 121] width 33 height 7
click at [331, 58] on div at bounding box center [298, 157] width 597 height 314
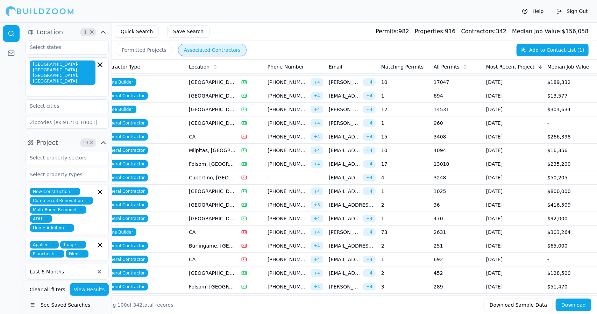
click at [555, 285] on td "$51,470" at bounding box center [571, 287] width 52 height 14
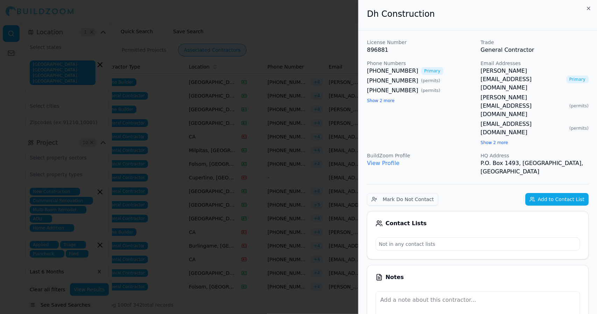
click at [335, 198] on div at bounding box center [298, 157] width 597 height 314
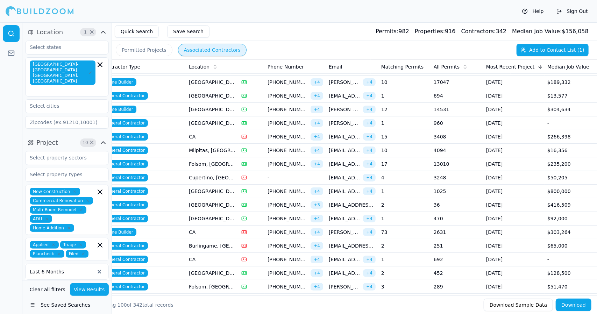
click at [342, 216] on span "[EMAIL_ADDRESS][DOMAIN_NAME]" at bounding box center [344, 218] width 31 height 7
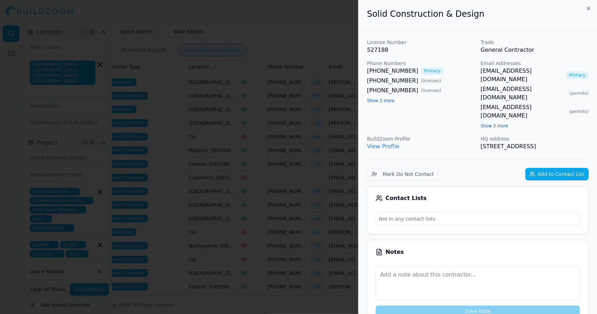
click at [342, 216] on div at bounding box center [298, 157] width 597 height 314
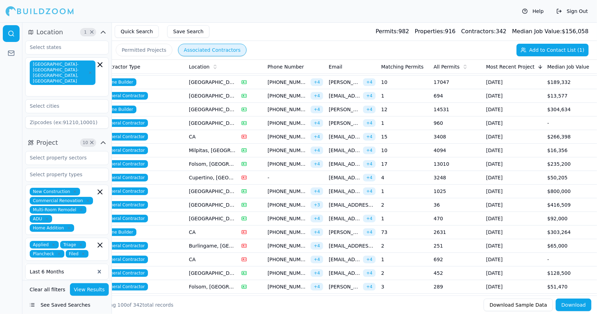
click at [346, 230] on span "[PERSON_NAME][EMAIL_ADDRESS][PERSON_NAME][DOMAIN_NAME]" at bounding box center [344, 232] width 31 height 7
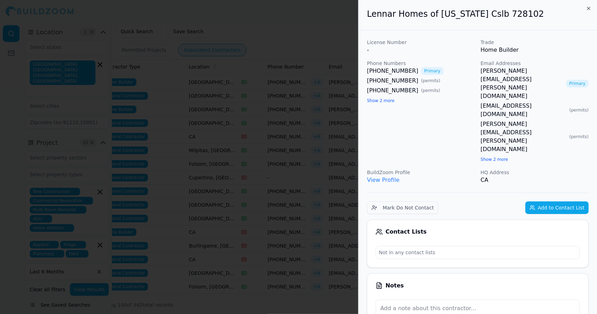
click at [346, 230] on div at bounding box center [298, 157] width 597 height 314
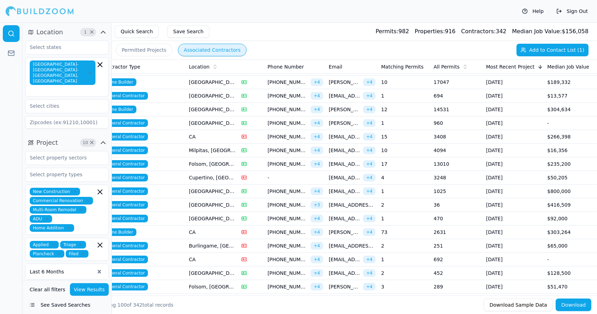
click at [352, 246] on span "[EMAIL_ADDRESS][DOMAIN_NAME]" at bounding box center [352, 245] width 47 height 7
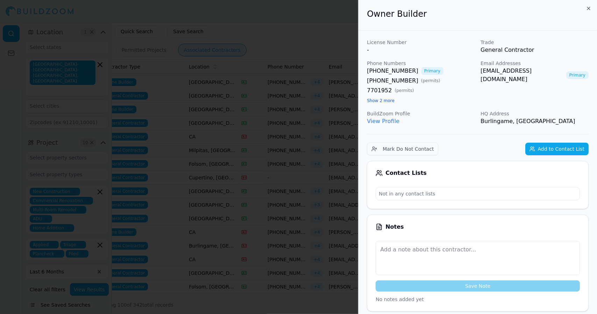
click at [352, 246] on div at bounding box center [298, 157] width 597 height 314
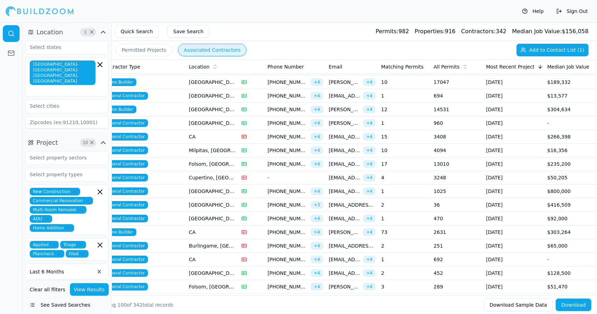
click at [347, 258] on span "[EMAIL_ADDRESS][DOMAIN_NAME]" at bounding box center [344, 259] width 31 height 7
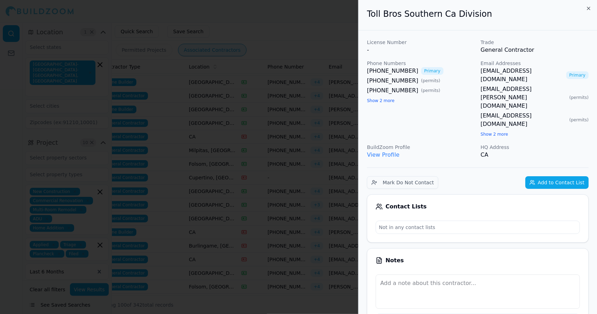
click at [347, 258] on div at bounding box center [298, 157] width 597 height 314
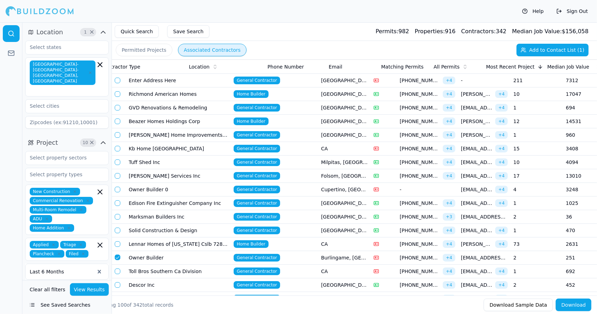
scroll to position [0, 132]
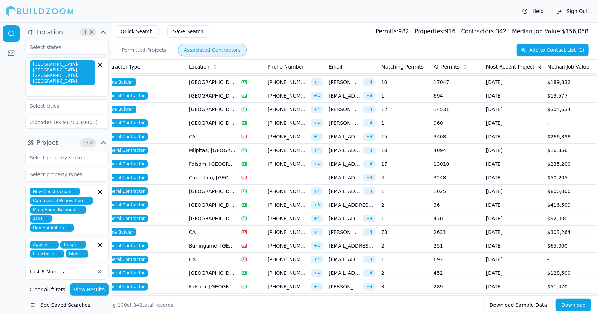
click at [346, 272] on span "[EMAIL_ADDRESS][DOMAIN_NAME]" at bounding box center [344, 273] width 31 height 7
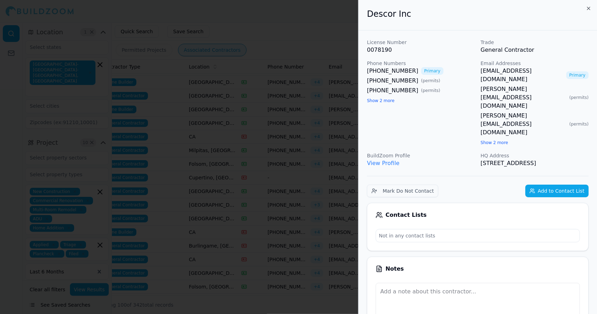
click at [324, 269] on div at bounding box center [298, 157] width 597 height 314
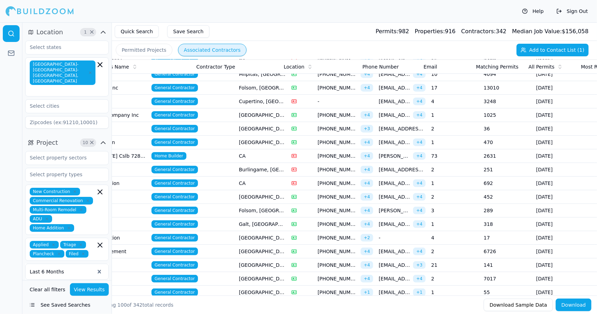
scroll to position [0, 0]
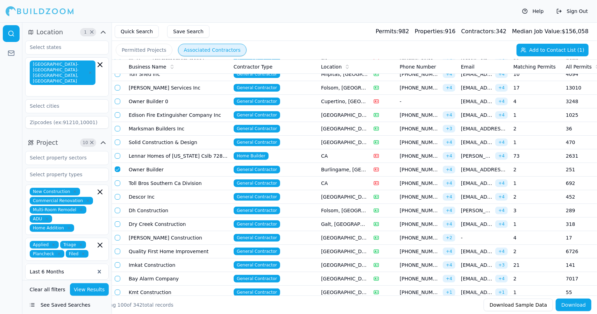
click at [118, 211] on button "button" at bounding box center [118, 211] width 6 height 6
click at [164, 207] on td "Dh Construction" at bounding box center [178, 211] width 105 height 14
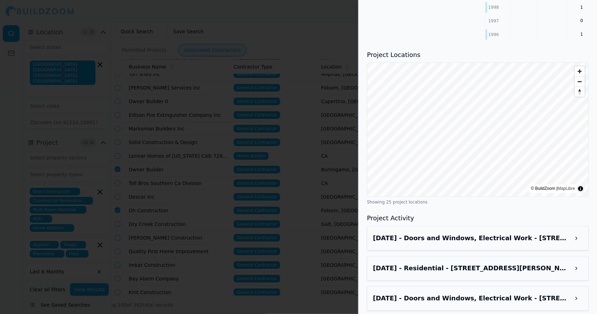
scroll to position [769, 0]
click at [217, 175] on div at bounding box center [298, 157] width 597 height 314
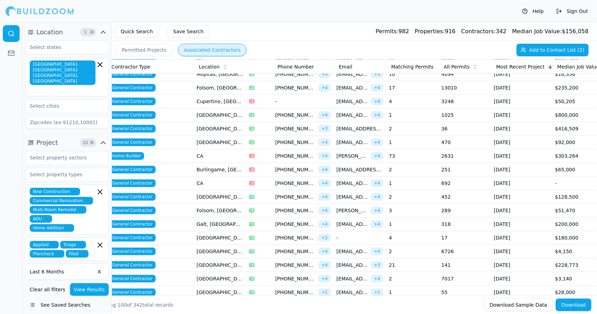
scroll to position [0, 125]
click at [208, 224] on td "Galt, [GEOGRAPHIC_DATA]" at bounding box center [219, 225] width 52 height 14
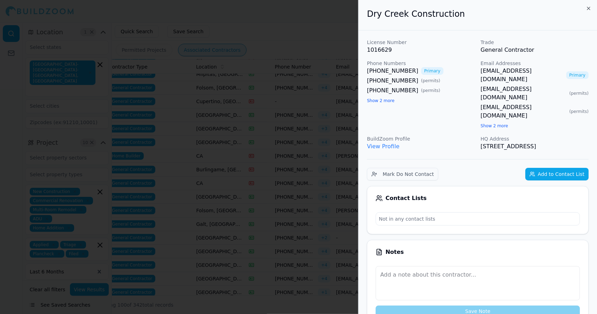
click at [208, 224] on div at bounding box center [298, 157] width 597 height 314
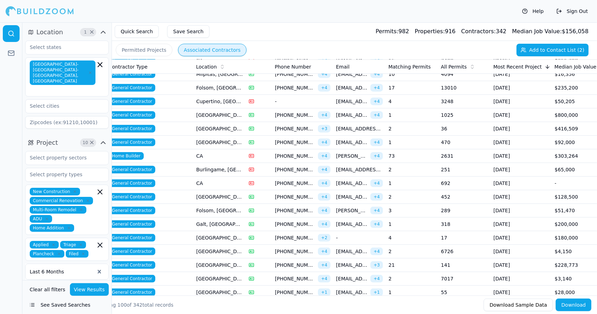
click at [203, 223] on td "Galt, [GEOGRAPHIC_DATA]" at bounding box center [219, 225] width 52 height 14
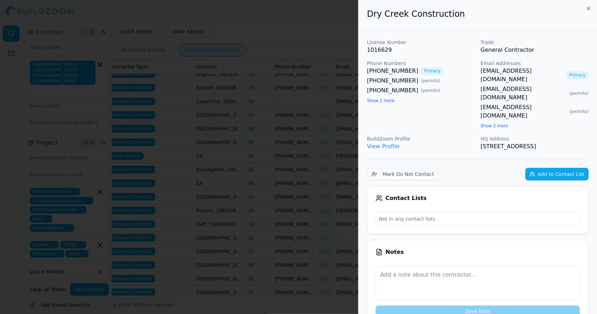
click at [381, 143] on link "View Profile" at bounding box center [383, 146] width 33 height 7
click at [388, 143] on link "View Profile" at bounding box center [383, 146] width 33 height 7
click at [491, 123] on button "Show 2 more" at bounding box center [495, 126] width 28 height 6
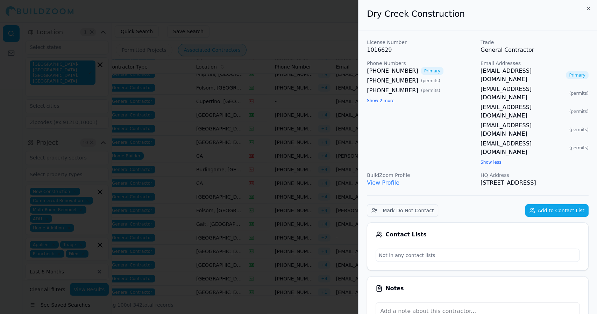
drag, startPoint x: 504, startPoint y: 150, endPoint x: 368, endPoint y: 17, distance: 190.2
copy div "Dry Creek Construction License Number 1016629 Trade General Contractor Phone Nu…"
